Goal: Navigation & Orientation: Find specific page/section

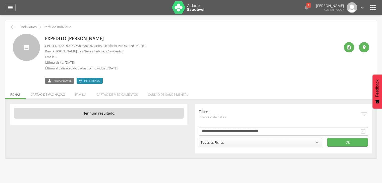
click at [54, 92] on li "Cartão de vacinação" at bounding box center [48, 94] width 44 height 12
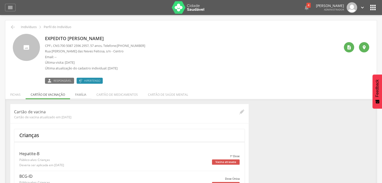
click at [78, 95] on li "Família" at bounding box center [80, 94] width 21 height 12
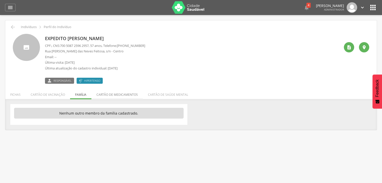
click at [101, 93] on li "Cartão de medicamentos" at bounding box center [116, 94] width 51 height 12
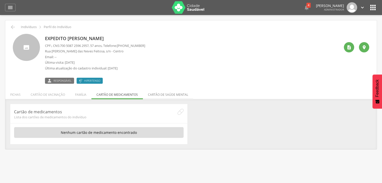
click at [172, 98] on li "Cartão de saúde mental" at bounding box center [168, 94] width 50 height 12
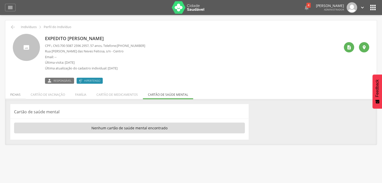
click at [23, 93] on li "Fichas" at bounding box center [15, 94] width 20 height 12
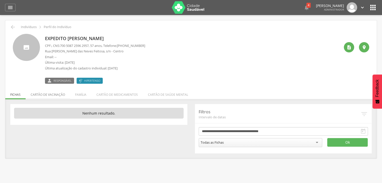
click at [48, 92] on li "Cartão de vacinação" at bounding box center [48, 94] width 44 height 12
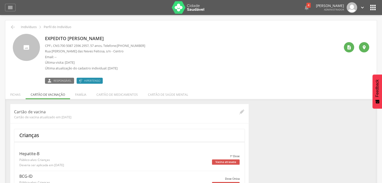
click at [38, 49] on div at bounding box center [26, 47] width 27 height 27
click at [37, 49] on div at bounding box center [26, 47] width 27 height 27
click at [36, 45] on div at bounding box center [26, 47] width 27 height 27
